Goal: Transaction & Acquisition: Purchase product/service

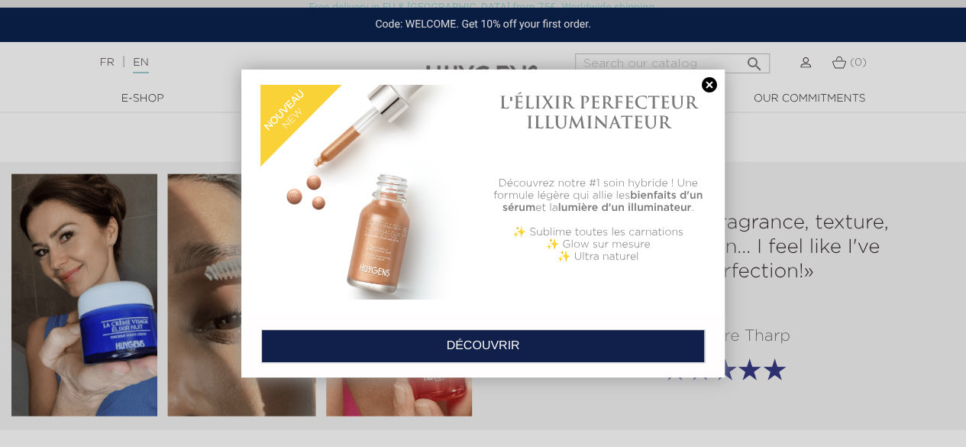
scroll to position [1703, 0]
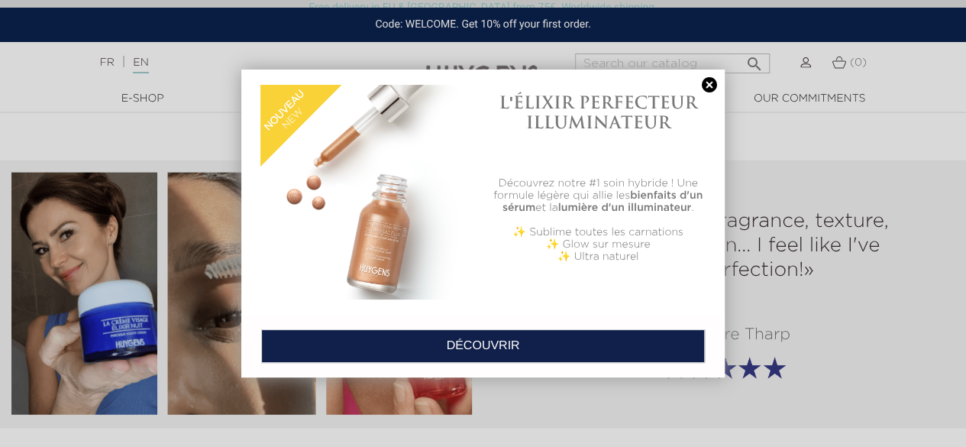
click at [716, 83] on link at bounding box center [709, 85] width 21 height 16
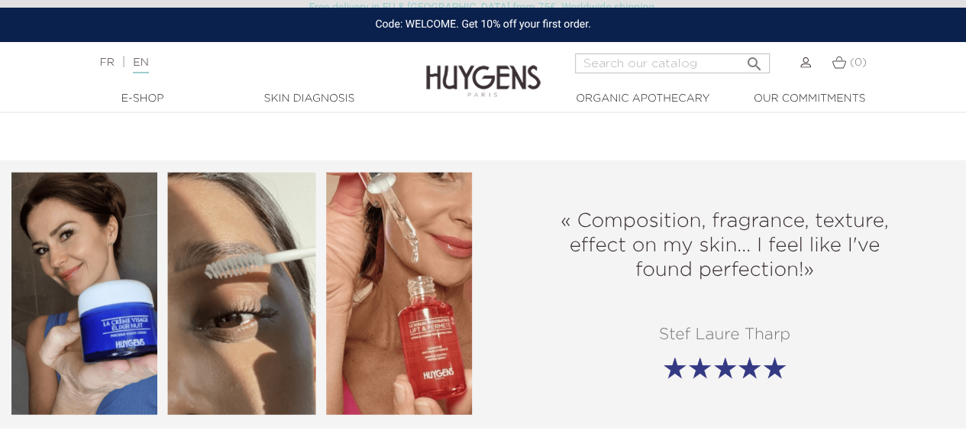
click at [653, 65] on input "Search" at bounding box center [672, 63] width 195 height 20
type input "hand"
click at [741, 49] on button " Search" at bounding box center [754, 59] width 27 height 21
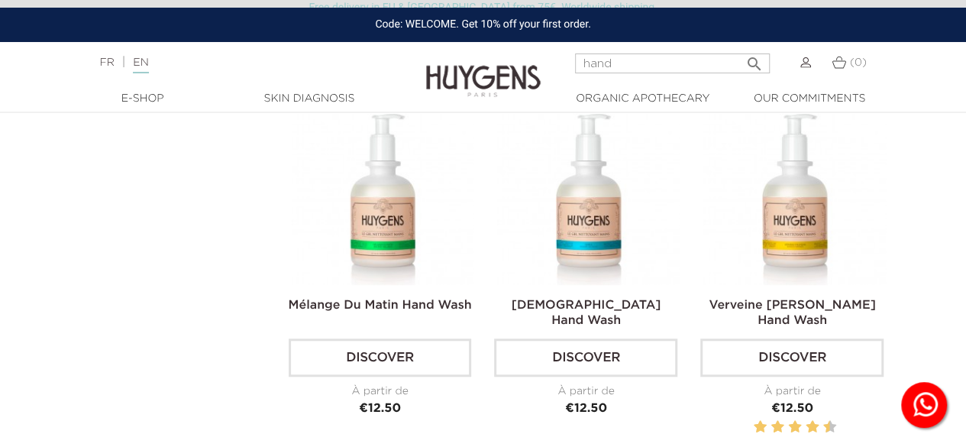
scroll to position [524, 0]
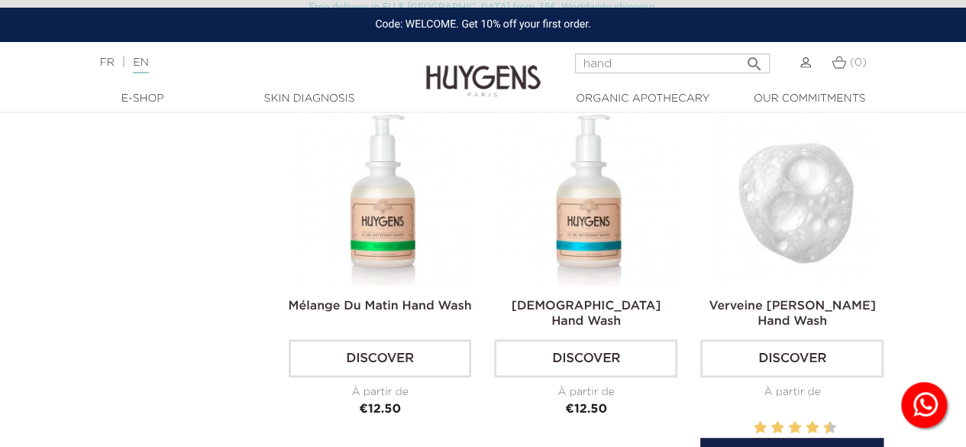
click at [828, 183] on img at bounding box center [794, 193] width 183 height 183
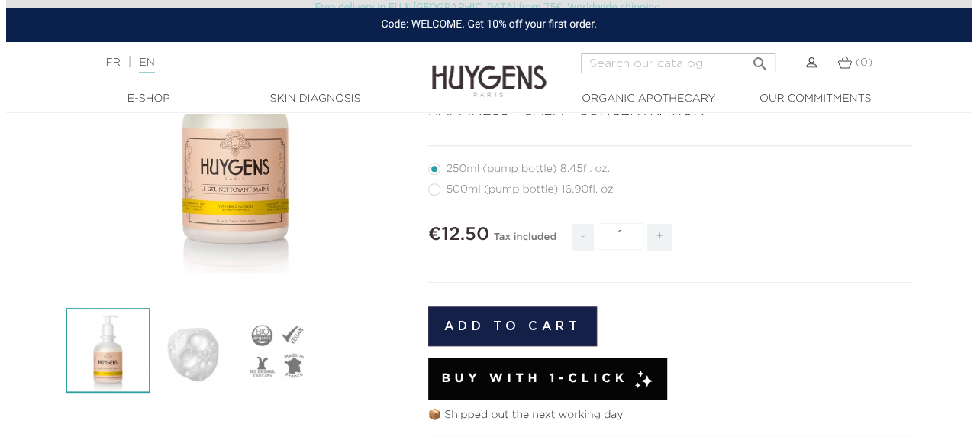
scroll to position [248, 0]
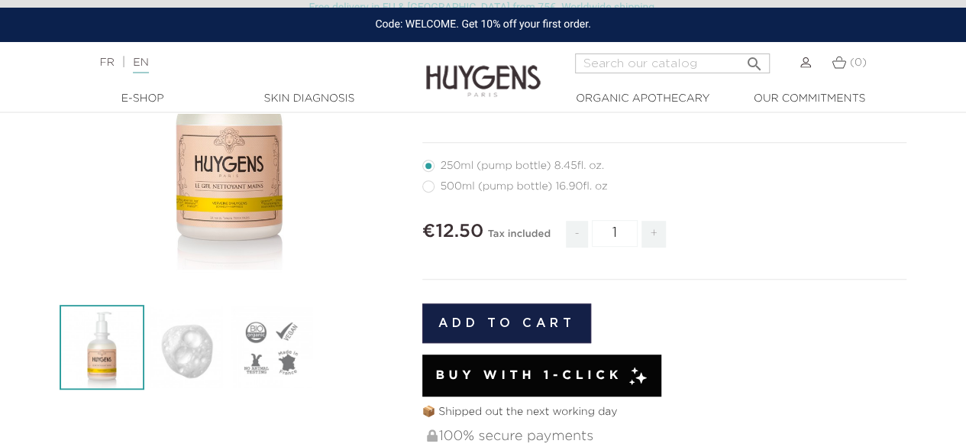
click at [244, 173] on div "" at bounding box center [230, 120] width 340 height 340
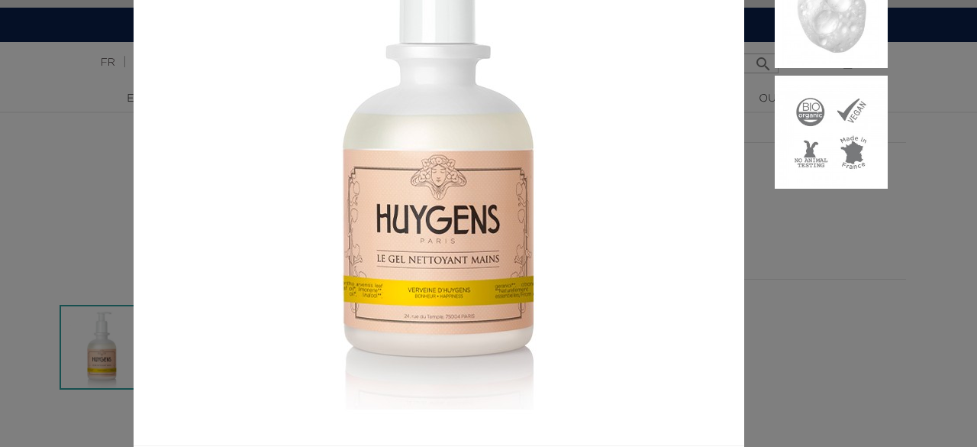
scroll to position [285, 0]
